Goal: Communication & Community: Answer question/provide support

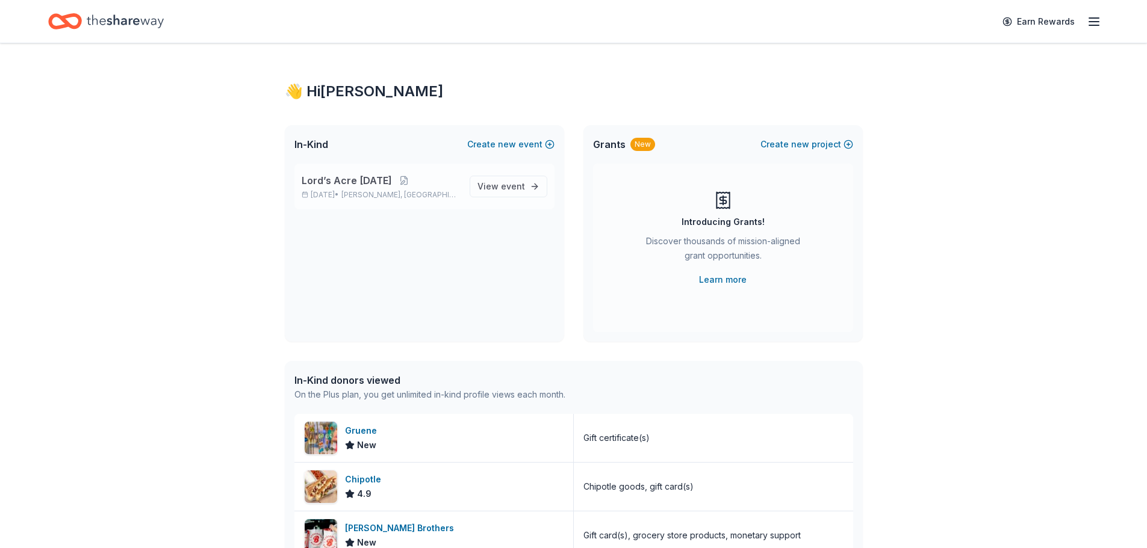
click at [351, 176] on span "Lord’s Acre [DATE]" at bounding box center [347, 180] width 90 height 14
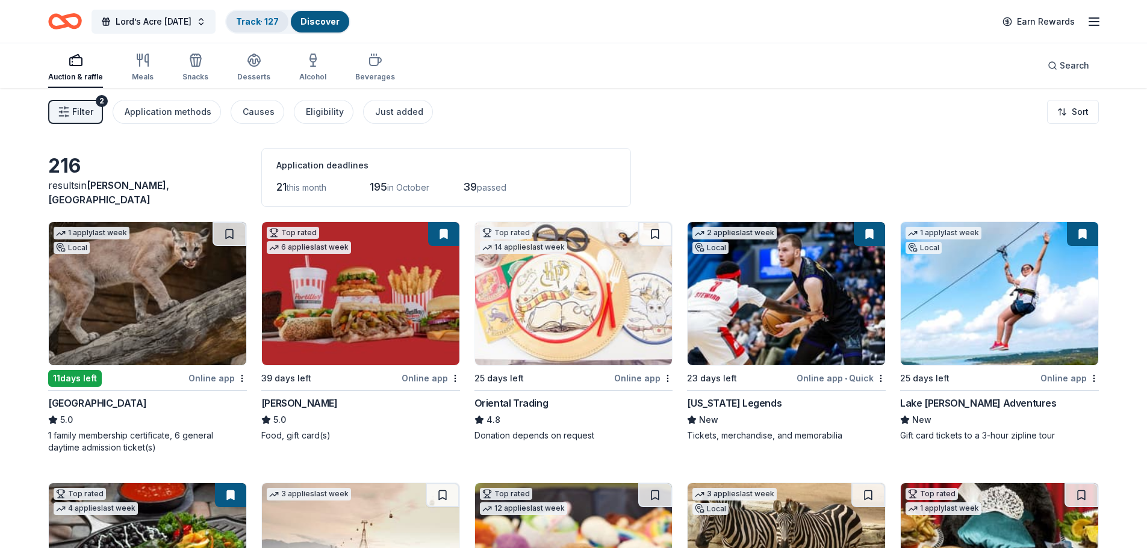
click at [269, 18] on link "Track · 127" at bounding box center [257, 21] width 43 height 10
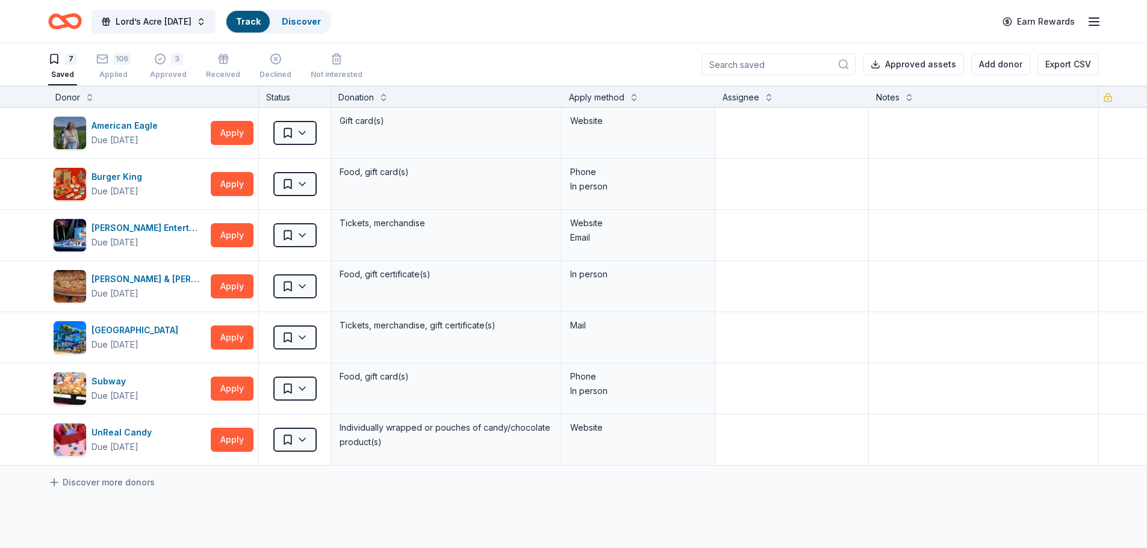
scroll to position [1, 0]
click at [114, 68] on div "106 Applied" at bounding box center [113, 65] width 34 height 26
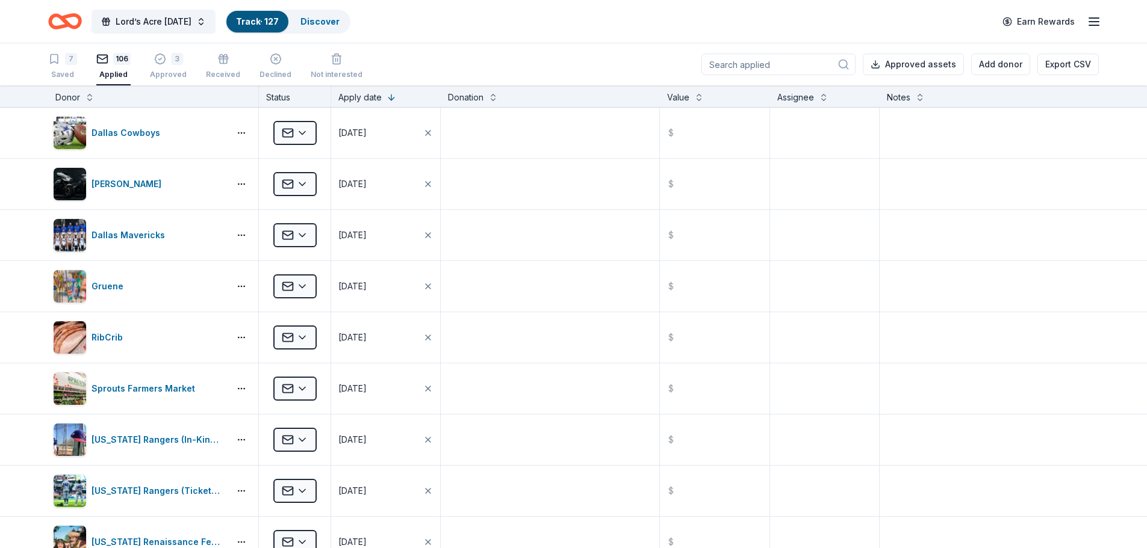
click at [753, 61] on input at bounding box center [778, 65] width 154 height 22
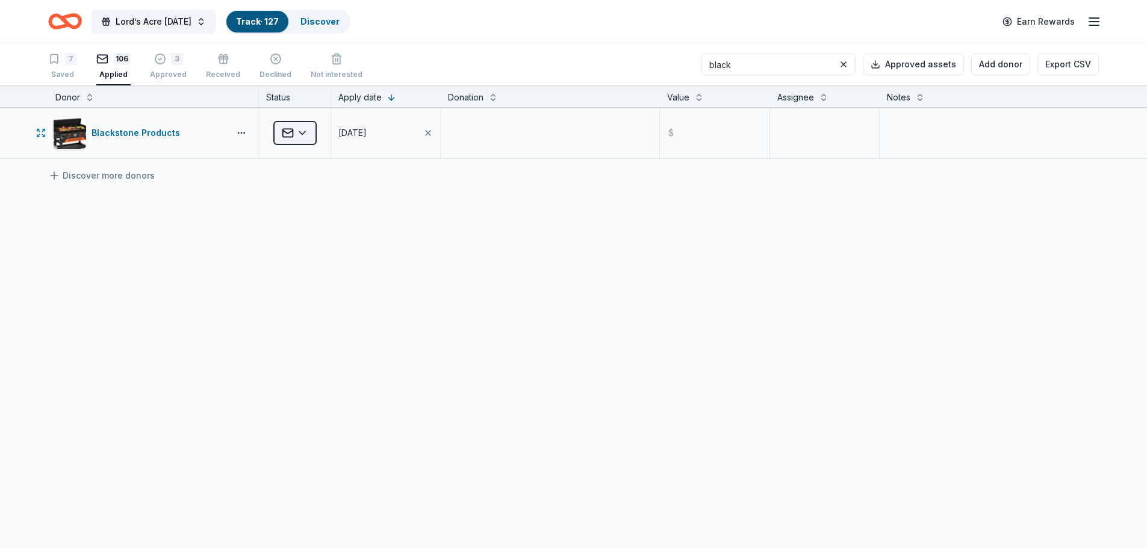
type input "black"
click at [299, 133] on html "Lord’s Acre [DATE] Track · 127 Discover Earn Rewards 7 Saved 106 Applied 3 Appr…" at bounding box center [573, 274] width 1147 height 548
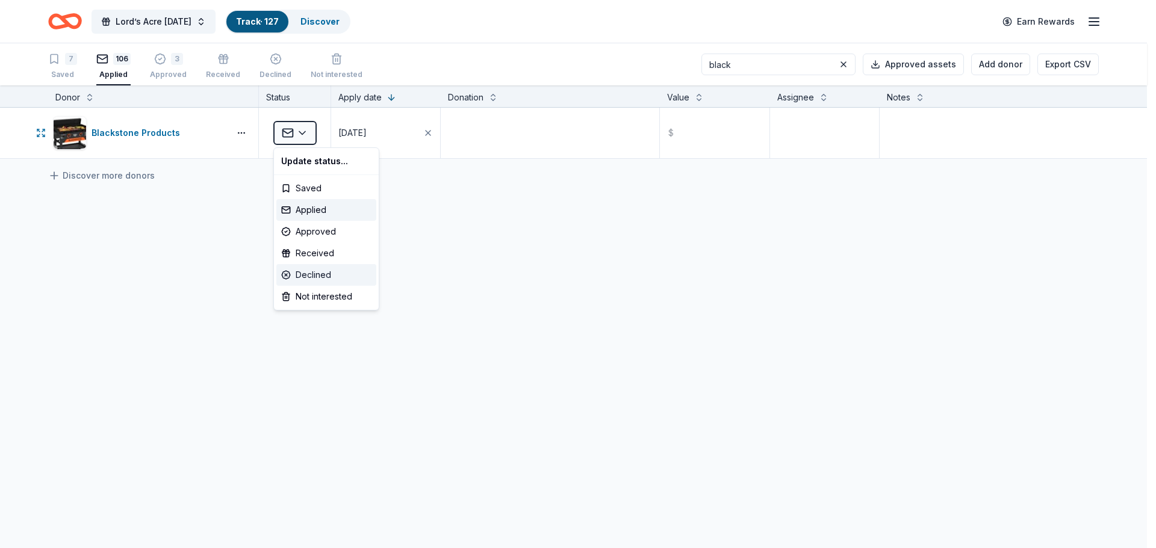
click at [317, 273] on div "Declined" at bounding box center [326, 275] width 100 height 22
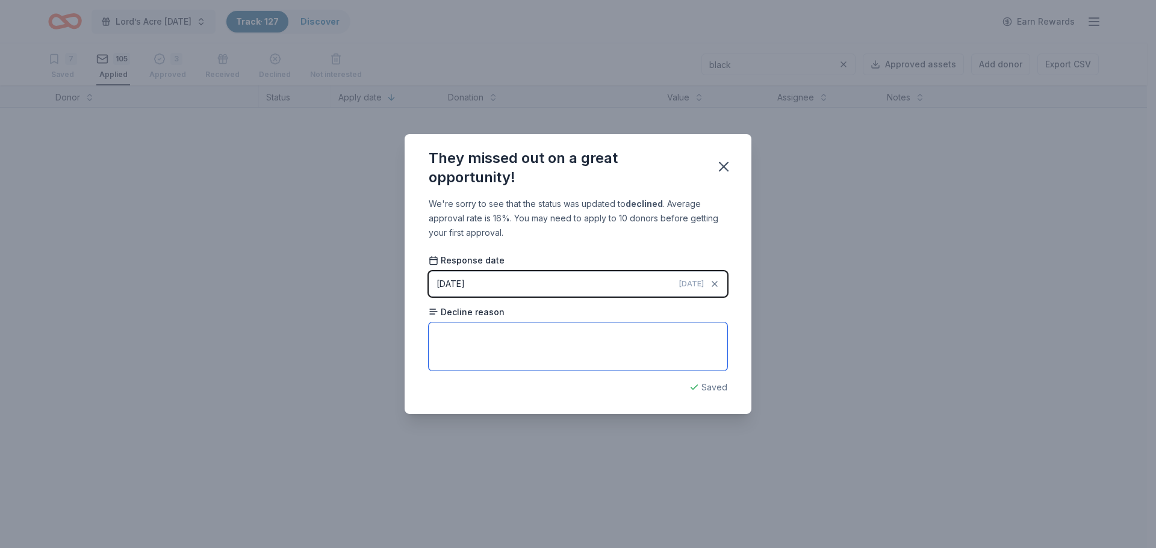
click at [475, 348] on textarea at bounding box center [578, 347] width 299 height 48
type textarea "Unable to sponsor this year."
click at [724, 166] on icon "button" at bounding box center [723, 167] width 8 height 8
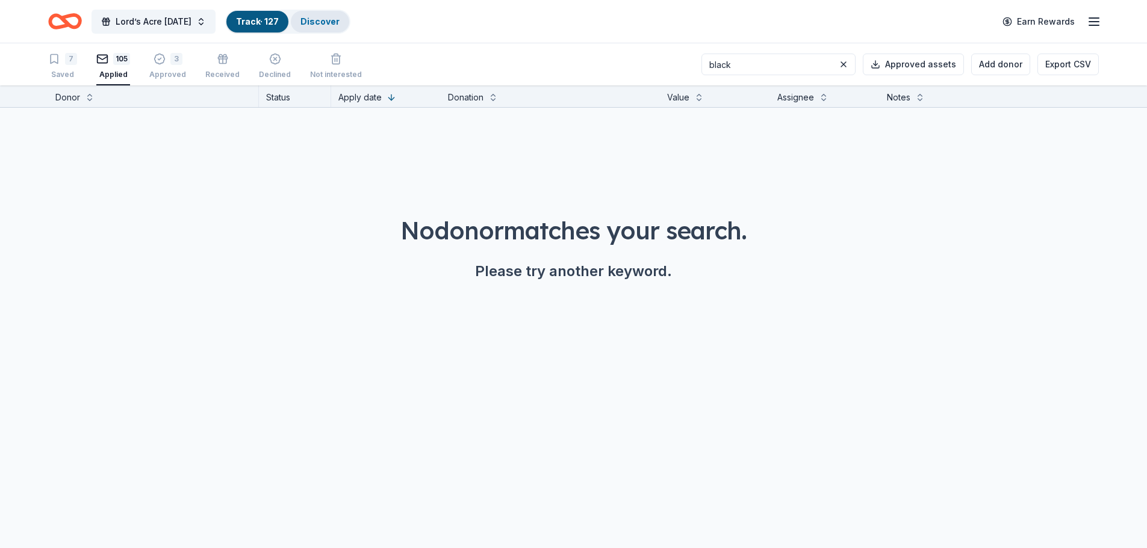
click at [338, 17] on link "Discover" at bounding box center [319, 21] width 39 height 10
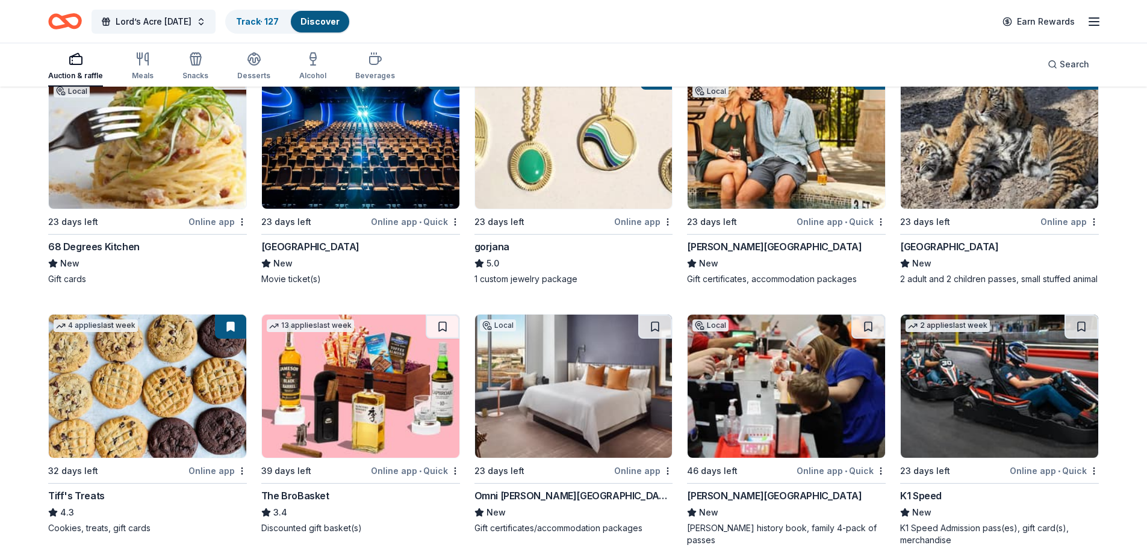
scroll to position [2240, 0]
